Goal: Information Seeking & Learning: Learn about a topic

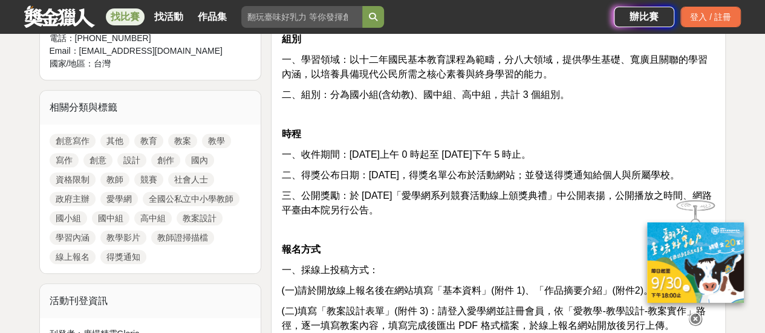
scroll to position [544, 0]
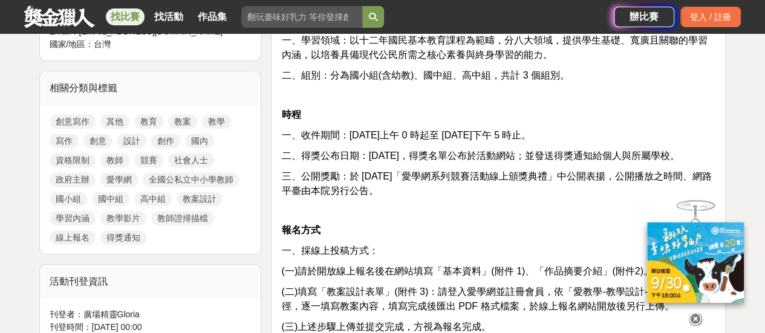
click at [696, 316] on icon at bounding box center [695, 319] width 13 height 13
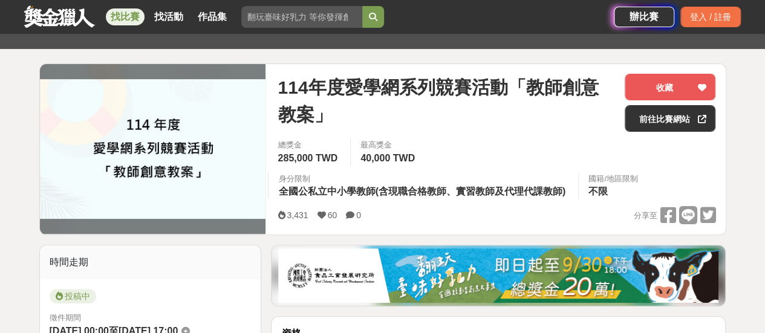
scroll to position [0, 0]
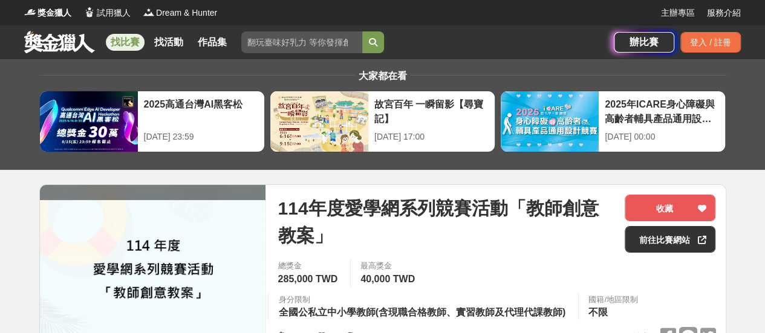
click at [307, 49] on input "search" at bounding box center [301, 42] width 121 height 22
click at [362, 31] on button "submit" at bounding box center [373, 42] width 22 height 22
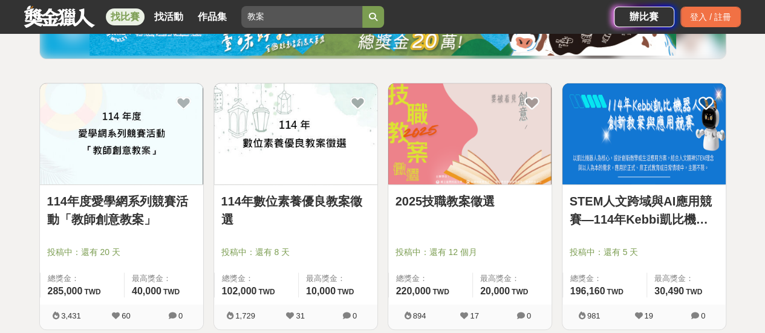
scroll to position [242, 0]
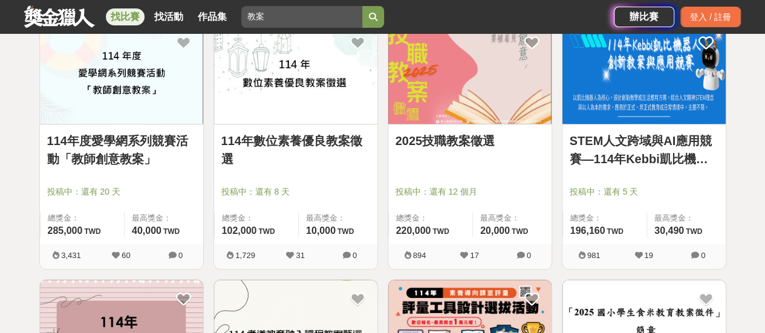
click at [341, 144] on link "114年數位素養優良教案徵選" at bounding box center [295, 150] width 149 height 36
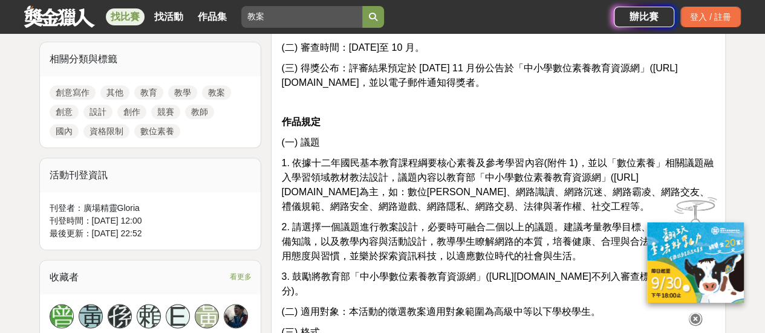
scroll to position [605, 0]
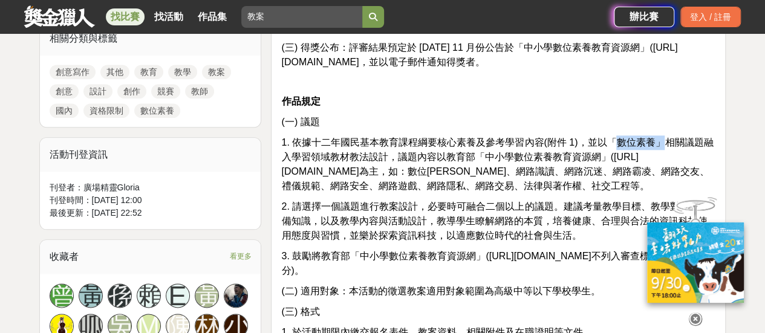
drag, startPoint x: 611, startPoint y: 143, endPoint x: 667, endPoint y: 141, distance: 55.6
click at [667, 141] on span "1. 依據十二年國民基本教育課程綱要核心素養及參考學習內容(附件 1)，並以「數位素養」相關議題融入學習領域教材教法設計，議題內容以教育部「中小學數位素養教育…" at bounding box center [497, 164] width 432 height 54
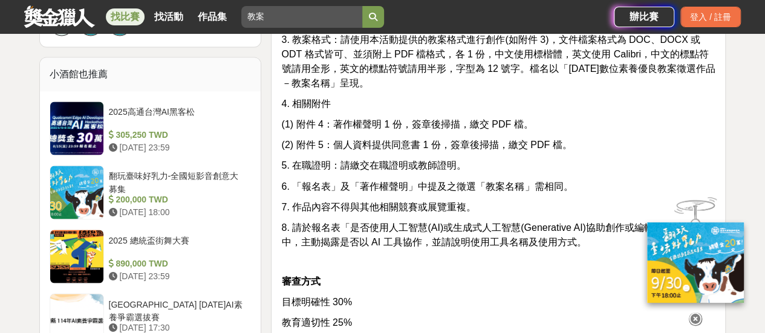
scroll to position [907, 0]
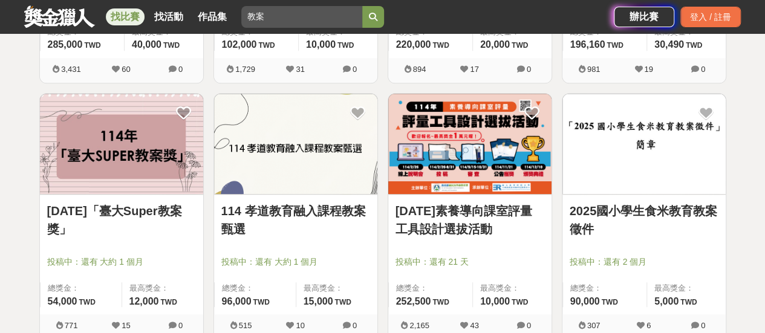
scroll to position [484, 0]
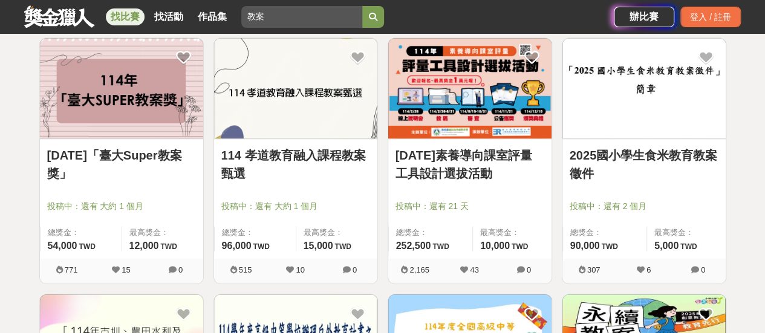
click at [125, 157] on link "[DATE]「臺大Super教案獎」" at bounding box center [121, 164] width 149 height 36
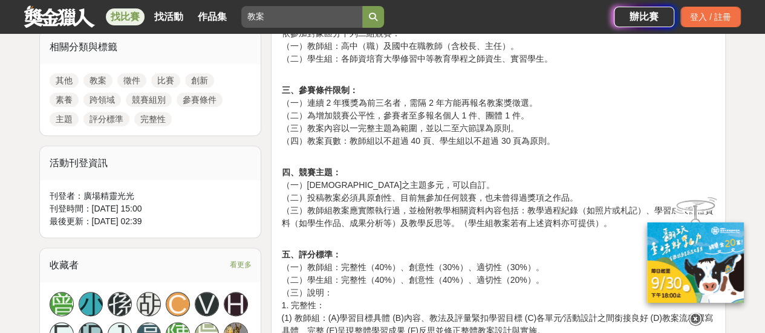
scroll to position [605, 0]
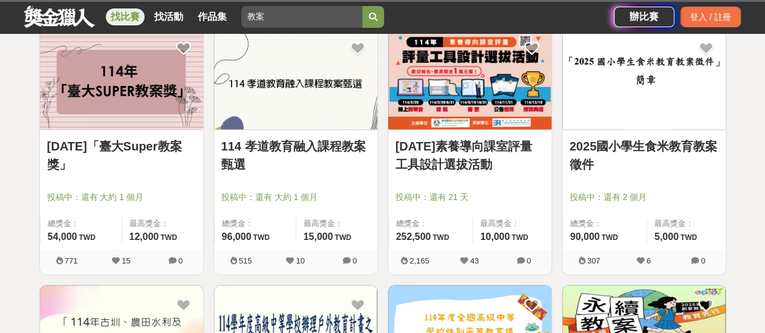
scroll to position [484, 0]
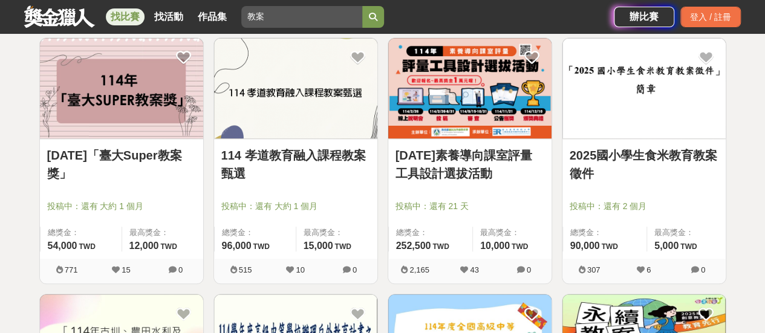
click at [285, 154] on link "114 孝道教育融入課程教案甄選" at bounding box center [295, 164] width 149 height 36
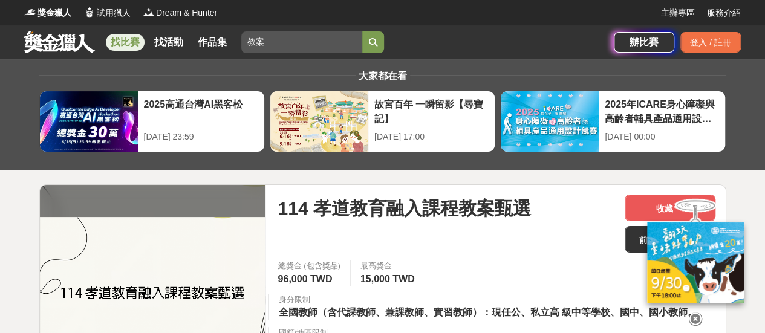
click at [455, 279] on div "總獎金 (包含獎品) 96,000 TWD 最高獎金 15,000 TWD 身分限制 全國教師（含代課教師、兼課教師、實習教師）：現任公、私立高 級中等學校、…" at bounding box center [496, 310] width 457 height 101
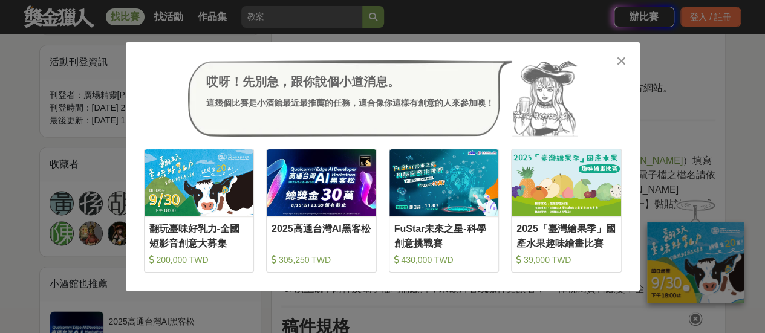
scroll to position [786, 0]
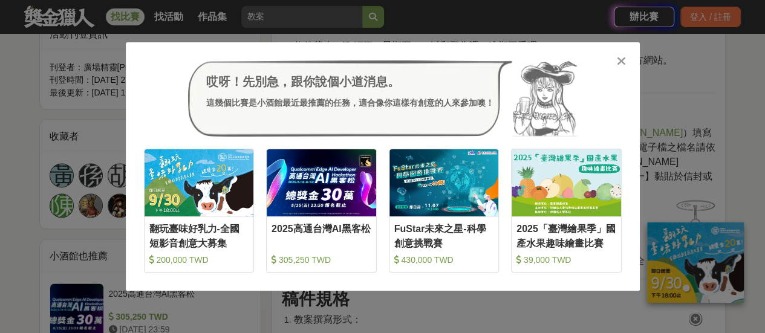
click at [627, 63] on div "哎呀！先別急，跟你說個小道消息。 這幾個比賽是小酒館最近最推薦的任務，適合像你這樣有創意的人來參加噢！ 收藏 翻玩臺味好乳力-全國短影音創意大募集 200,0…" at bounding box center [383, 166] width 514 height 248
click at [625, 60] on icon at bounding box center [621, 61] width 9 height 12
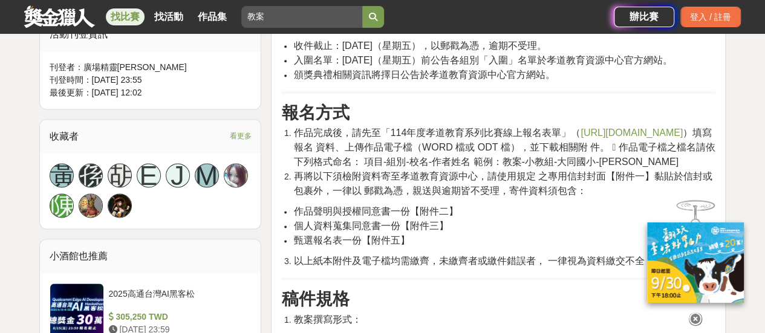
click at [554, 122] on h3 "報名方式" at bounding box center [498, 113] width 434 height 21
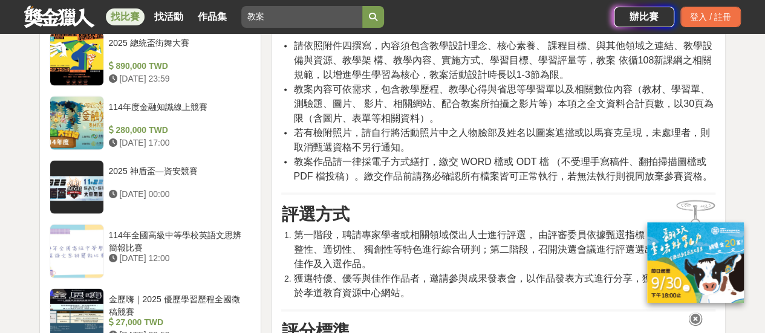
scroll to position [1209, 0]
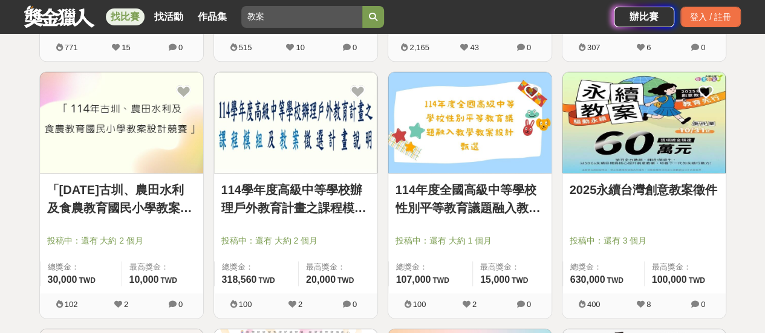
scroll to position [725, 0]
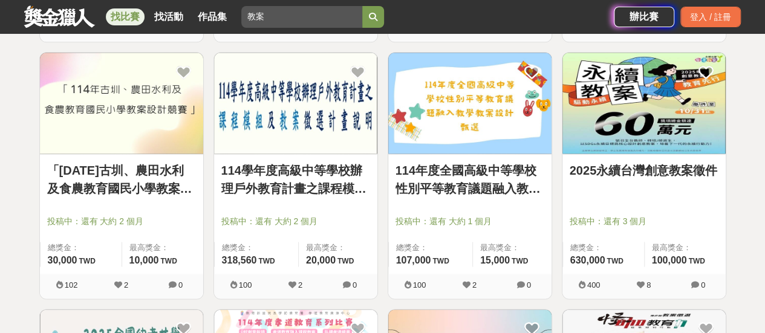
click at [598, 166] on link "2025永續台灣創意教案徵件" at bounding box center [643, 170] width 149 height 18
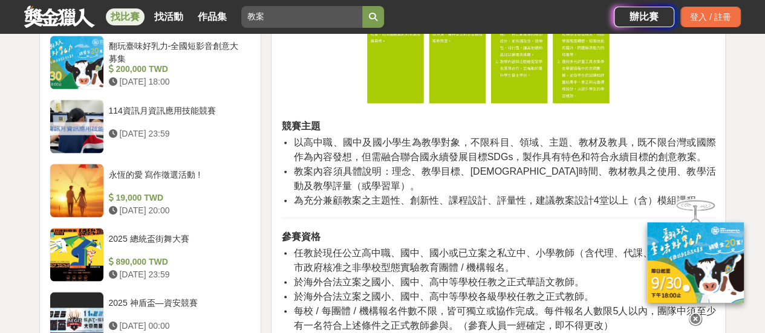
scroll to position [1028, 0]
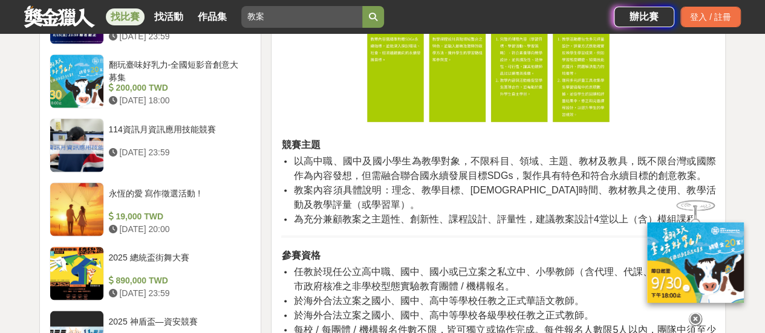
click at [698, 313] on icon at bounding box center [695, 319] width 13 height 13
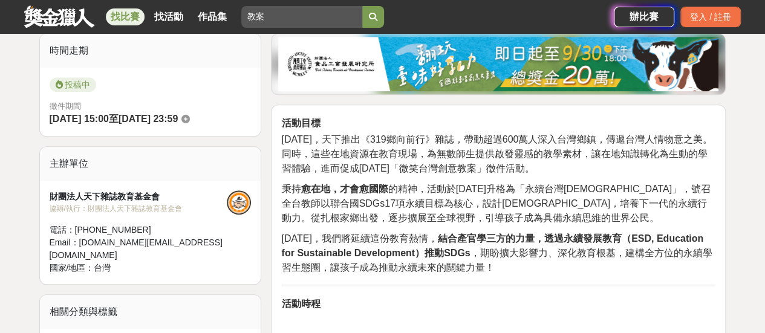
scroll to position [363, 0]
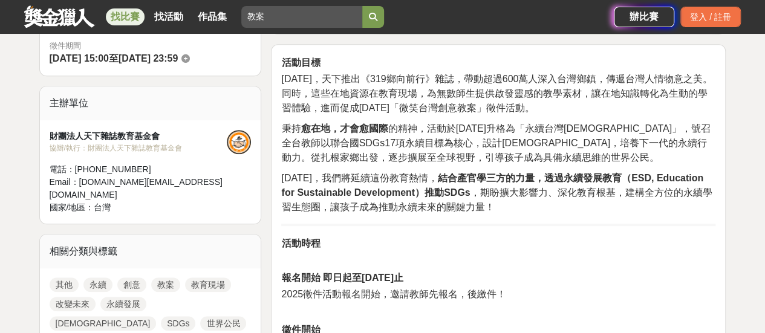
click at [648, 173] on strong "結合產官學三方的力量，透過永續發展教育（ESD, Education for Sustainable Development）推動SDGs" at bounding box center [492, 185] width 422 height 25
click at [597, 187] on span "[DATE]，我們將延續這份教育熱情， 結合產官學三方的力量，透過永續發展教育（ESD, Education for Sustainable Developm…" at bounding box center [496, 192] width 430 height 39
click at [593, 153] on p "秉持 愈在地，才會愈國際 的精神，活動於[DATE]升格為「永續台灣創意教案」，號召全台教師以聯合國SDGs17項永續目標為核心，設計創新教案，培養下一代的永…" at bounding box center [498, 144] width 434 height 44
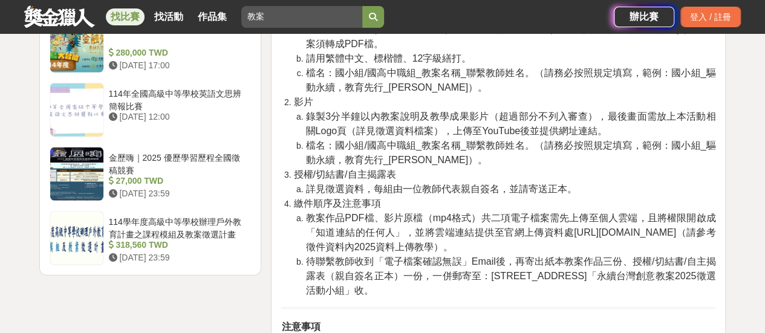
scroll to position [1632, 0]
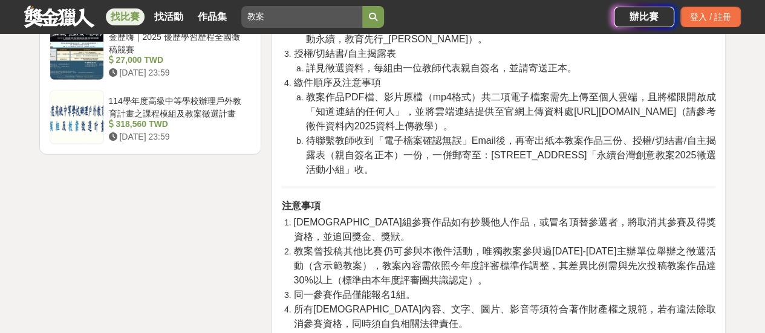
drag, startPoint x: 579, startPoint y: 128, endPoint x: 539, endPoint y: 152, distance: 46.7
click at [579, 128] on span "教案作品PDF檔、影片原檔（mp4格式）共二項電子檔案需先上傳至個人雲端，且將權限開啟成「知道連結的任何人」，並將雲端連結提供至官網上傳資料處[URL][DO…" at bounding box center [510, 111] width 410 height 39
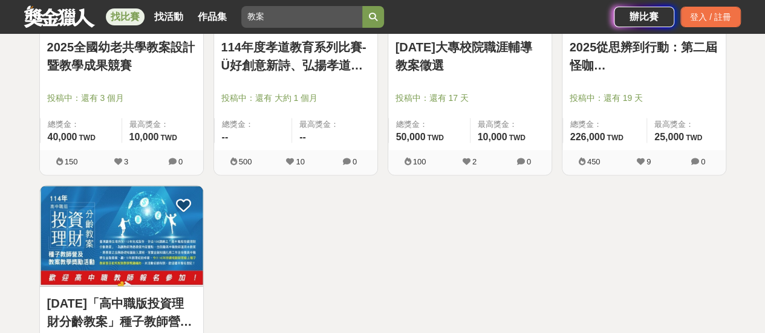
scroll to position [1088, 0]
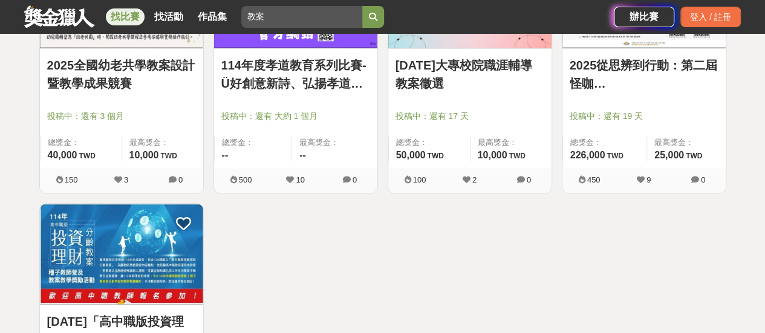
click at [601, 79] on link "2025從思辨到行動：第二屆怪咖[DEMOGRAPHIC_DATA]徵選" at bounding box center [643, 74] width 149 height 36
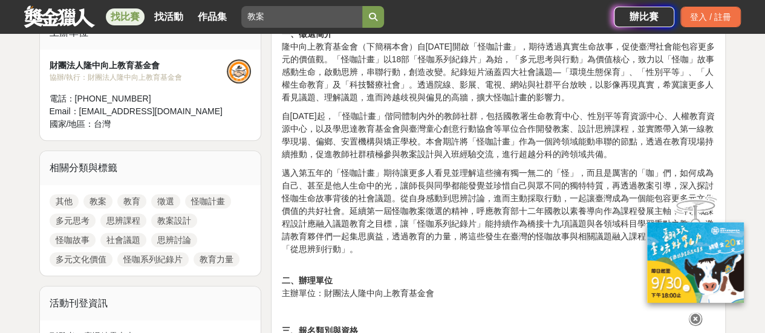
scroll to position [423, 0]
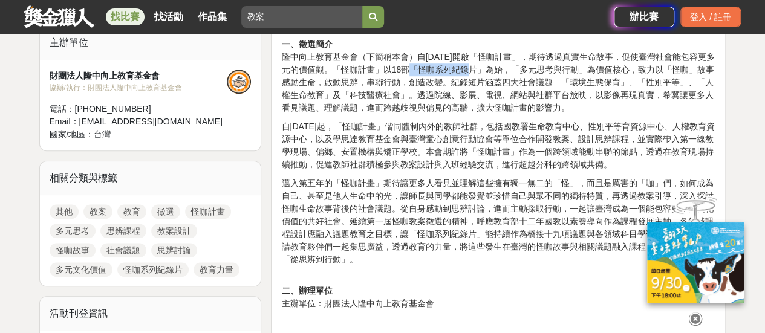
drag, startPoint x: 412, startPoint y: 67, endPoint x: 473, endPoint y: 71, distance: 61.2
click at [473, 71] on p "一、徵選簡介 隆中向上教育基金會（下簡稱本會）自[DATE]開啟「怪咖計畫」，期待透過真實生命故事，促使臺灣社會能包容更多元的價值觀。「怪咖計畫」以18部「怪…" at bounding box center [498, 69] width 434 height 89
copy p "怪咖系列紀錄片"
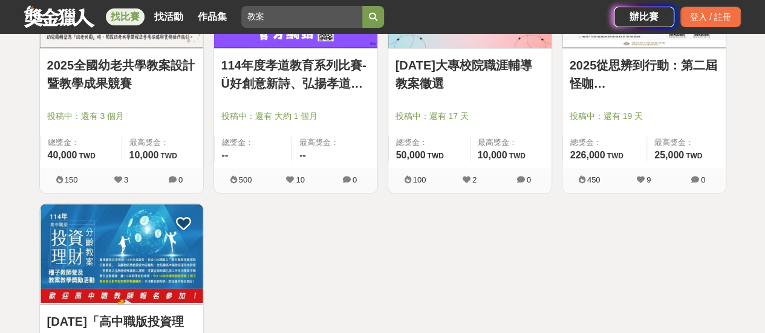
scroll to position [1028, 0]
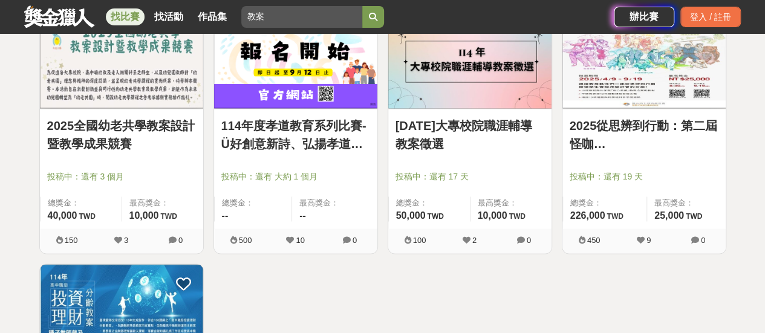
click at [134, 116] on link "2025全國幼老共學教案設計暨教學成果競賽" at bounding box center [121, 134] width 149 height 36
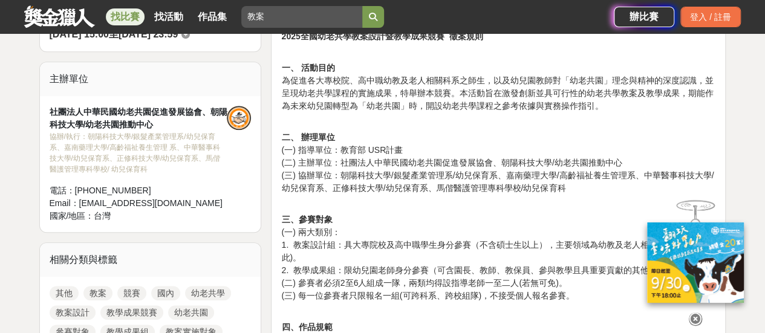
scroll to position [484, 0]
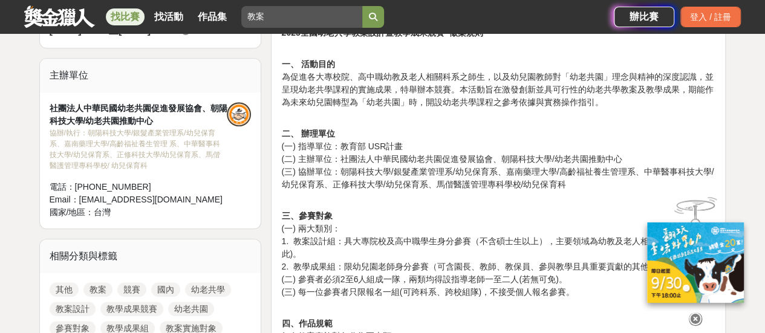
click at [693, 321] on icon at bounding box center [695, 319] width 13 height 13
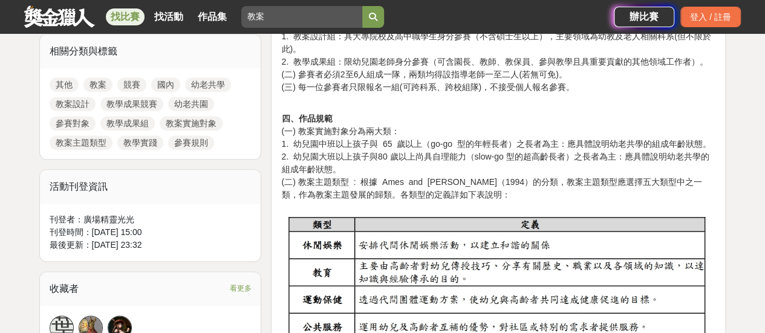
scroll to position [725, 0]
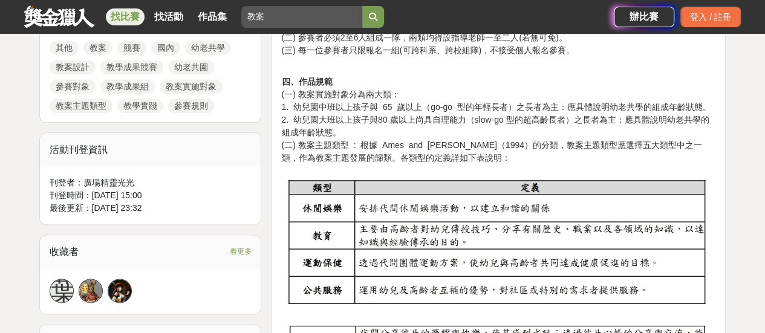
click at [389, 192] on img at bounding box center [498, 242] width 434 height 140
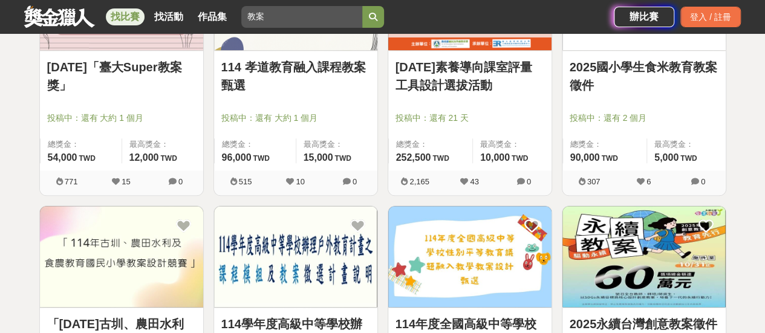
scroll to position [544, 0]
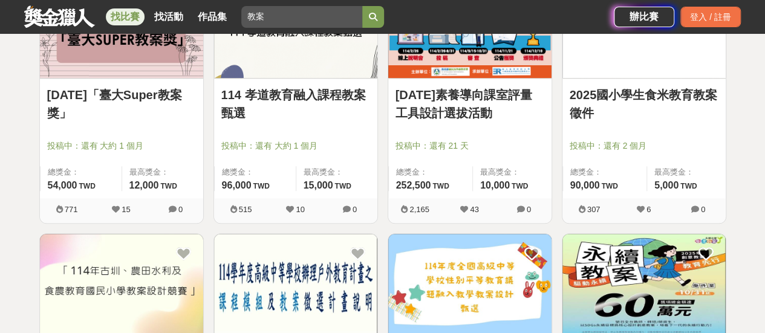
click at [450, 109] on link "[DATE]素養導向課室評量工具設計選拔活動" at bounding box center [469, 104] width 149 height 36
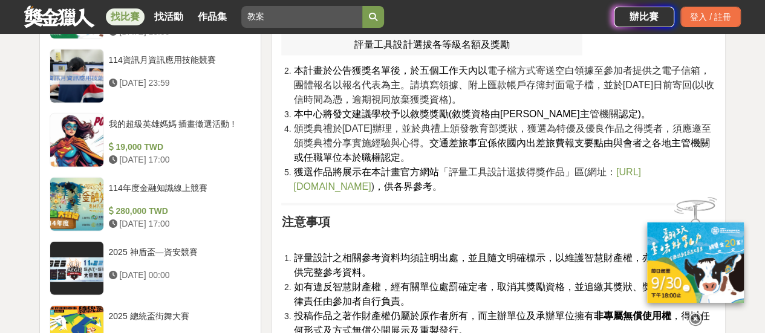
scroll to position [1814, 0]
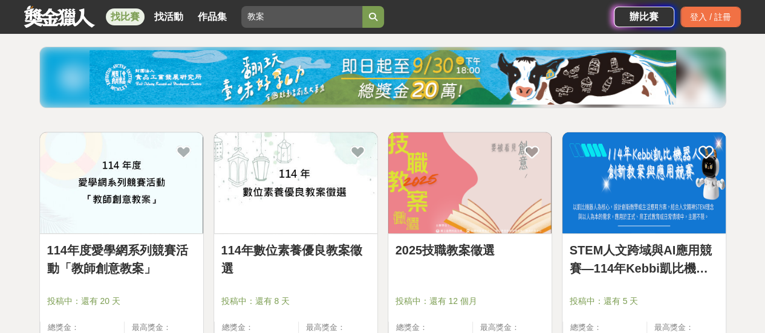
scroll to position [121, 0]
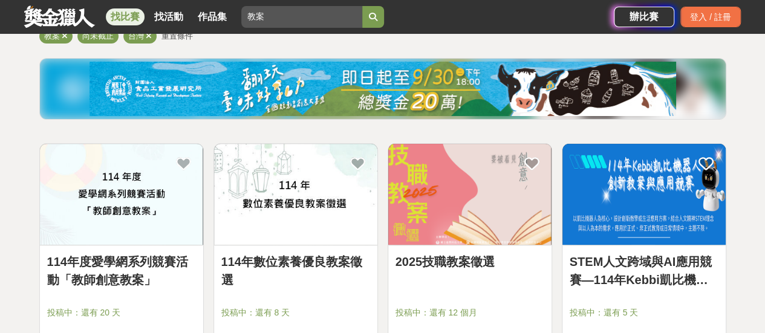
click at [422, 256] on link "2025技職教案徵選" at bounding box center [469, 262] width 149 height 18
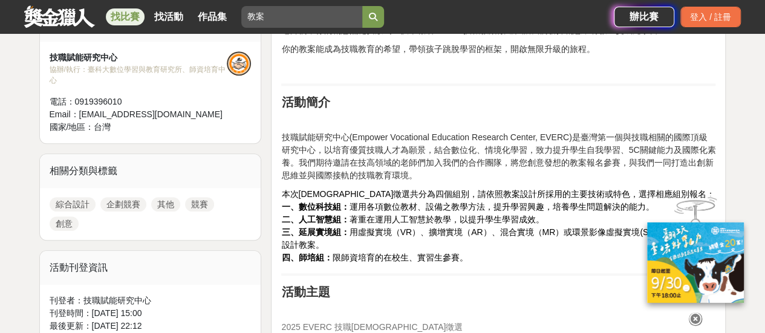
scroll to position [423, 0]
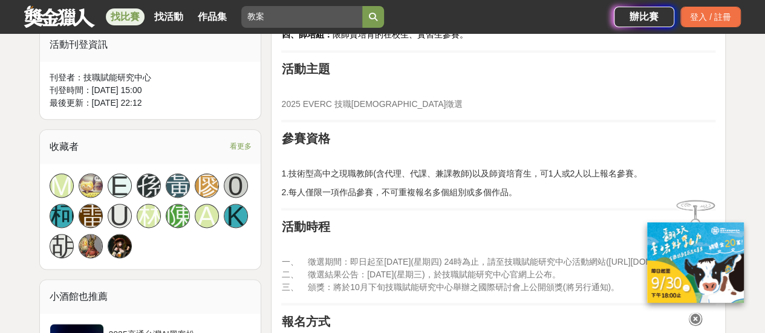
scroll to position [907, 0]
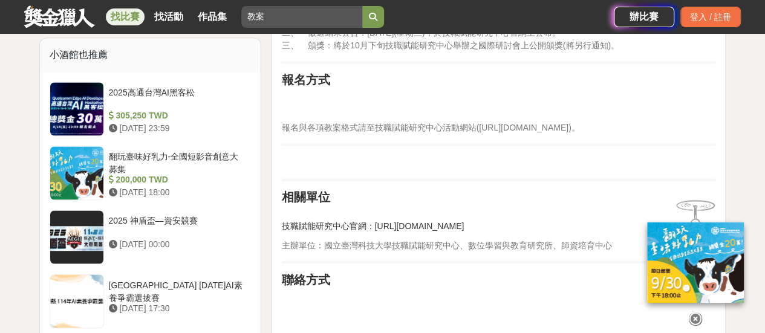
click at [247, 20] on input "教案" at bounding box center [301, 17] width 121 height 22
click at [362, 6] on button "submit" at bounding box center [373, 17] width 22 height 22
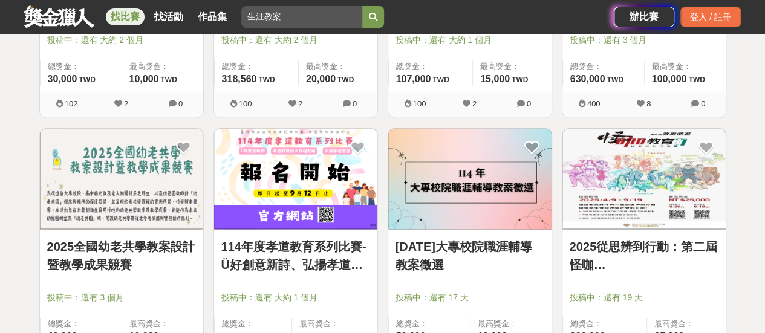
click at [377, 18] on icon "submit" at bounding box center [373, 17] width 8 height 8
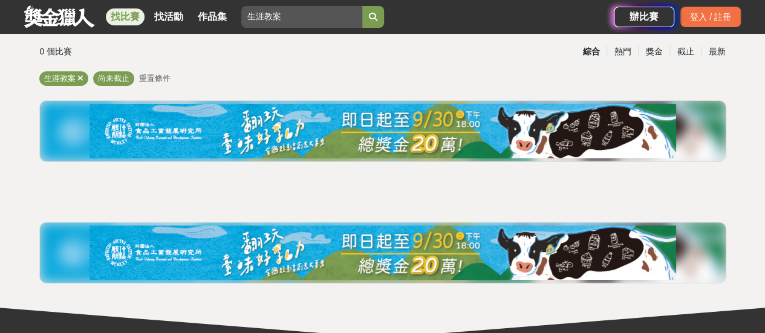
scroll to position [10, 0]
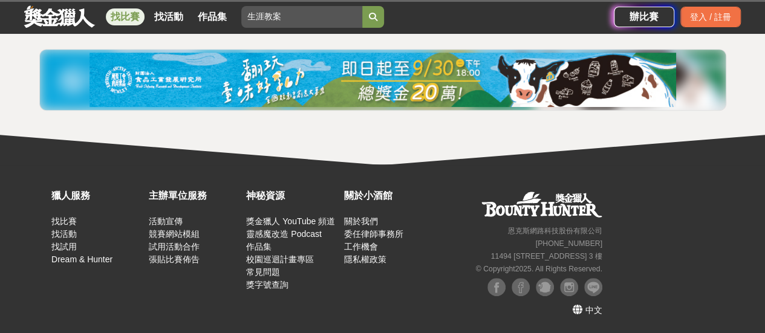
scroll to position [297, 0]
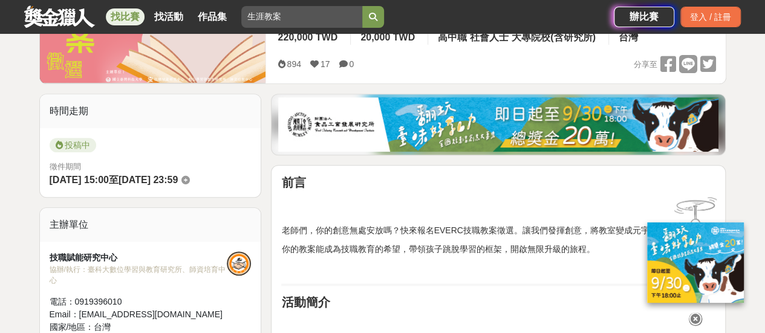
scroll to position [484, 0]
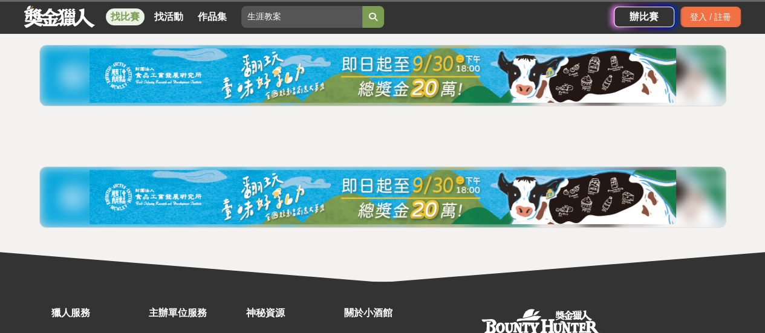
scroll to position [121, 0]
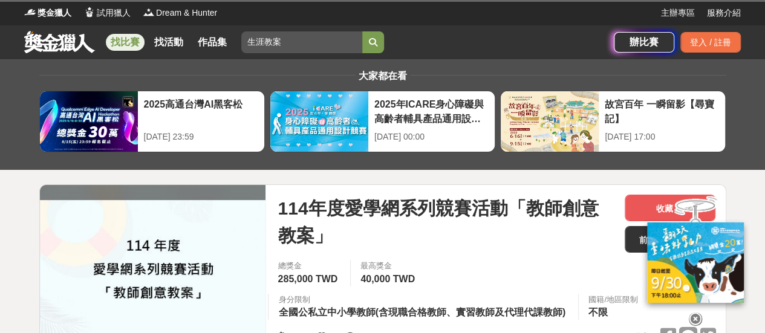
click at [259, 41] on input "生涯教案" at bounding box center [301, 42] width 121 height 22
click at [262, 45] on input "生涯教案" at bounding box center [301, 42] width 121 height 22
type input "教案"
click at [362, 31] on button "submit" at bounding box center [373, 42] width 22 height 22
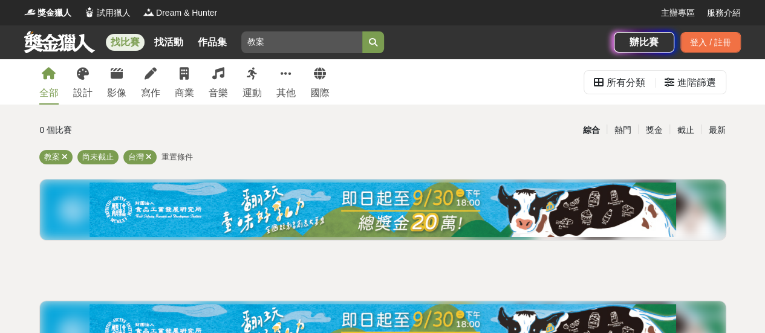
click at [377, 40] on icon "submit" at bounding box center [373, 42] width 8 height 8
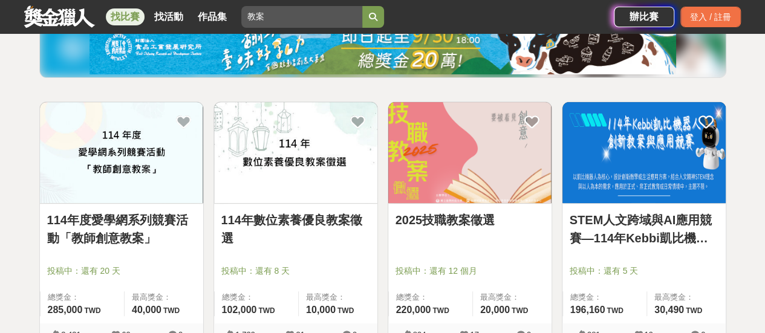
scroll to position [181, 0]
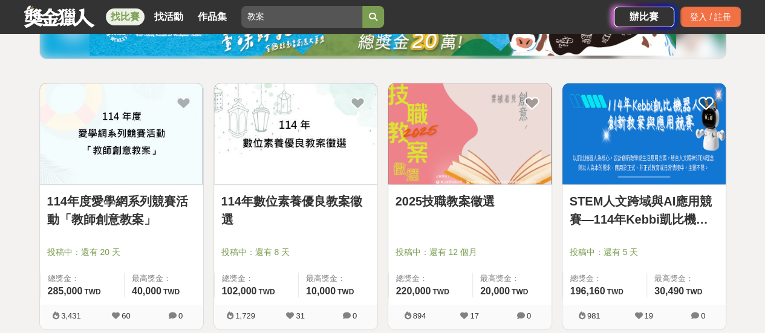
click at [293, 197] on link "114年數位素養優良教案徵選" at bounding box center [295, 210] width 149 height 36
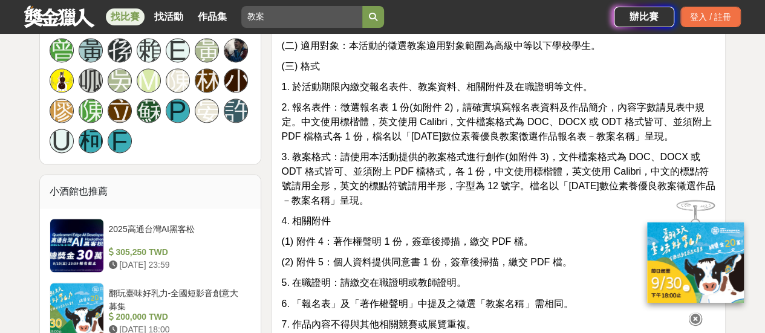
scroll to position [846, 0]
